Goal: Information Seeking & Learning: Learn about a topic

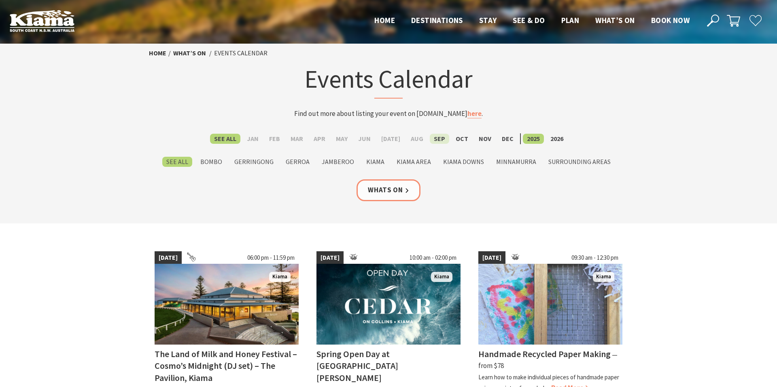
click at [437, 141] on label "Sep" at bounding box center [439, 139] width 19 height 10
click at [0, 0] on input "Sep" at bounding box center [0, 0] width 0 height 0
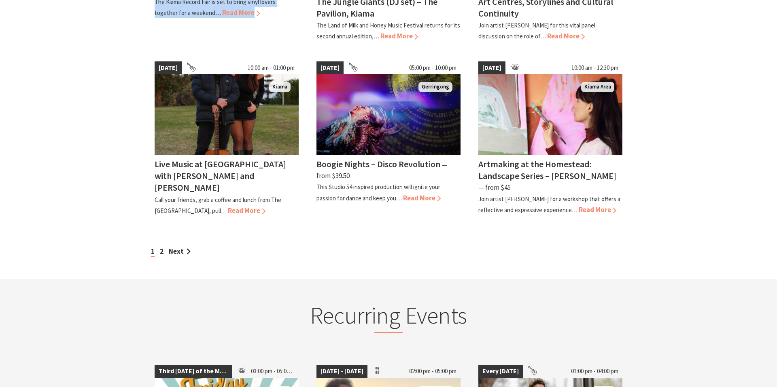
scroll to position [737, 0]
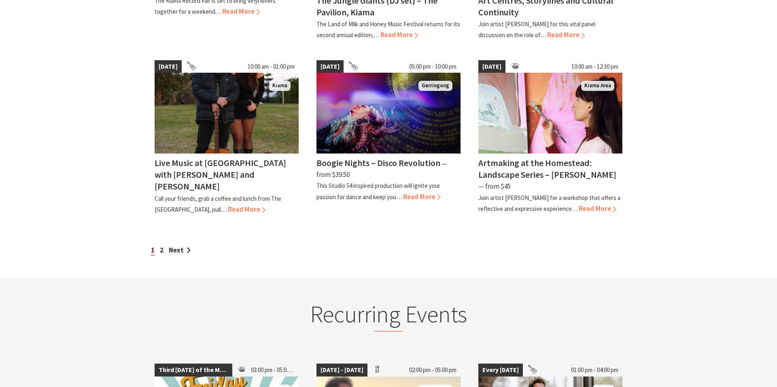
click at [159, 245] on div "1 2 Next" at bounding box center [388, 250] width 479 height 11
click at [161, 246] on link "2" at bounding box center [162, 250] width 4 height 9
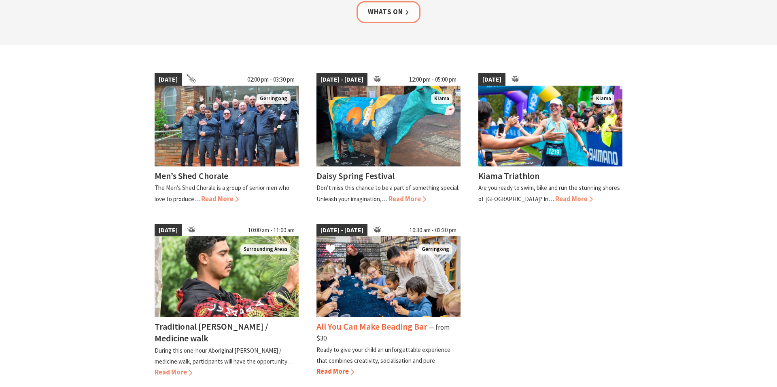
scroll to position [176, 0]
